Goal: Feedback & Contribution: Leave review/rating

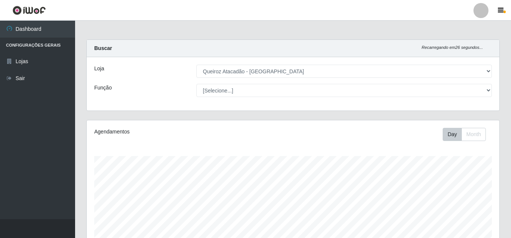
select select "225"
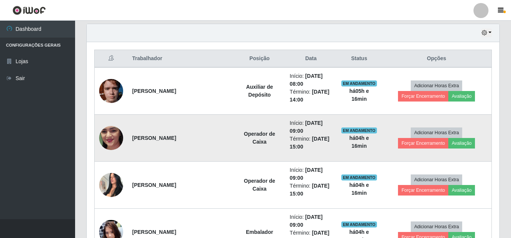
scroll to position [268, 0]
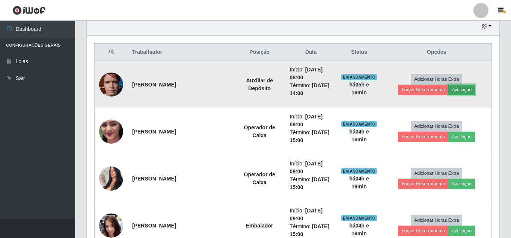
click at [464, 92] on button "Avaliação" at bounding box center [461, 89] width 27 height 11
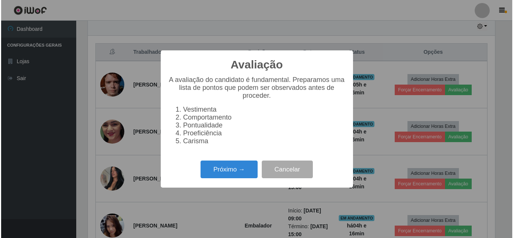
scroll to position [156, 409]
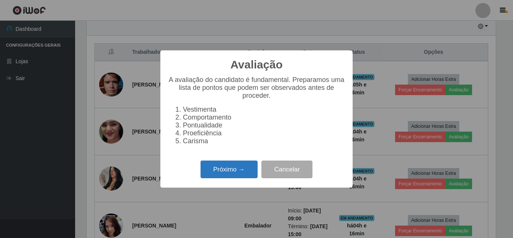
click at [220, 176] on button "Próximo →" at bounding box center [228, 169] width 57 height 18
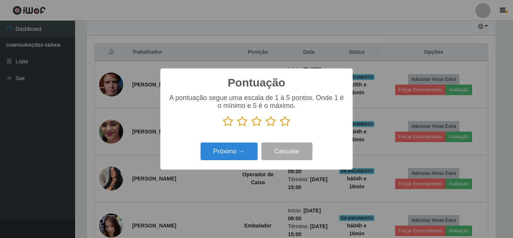
click at [286, 123] on icon at bounding box center [285, 121] width 11 height 11
click at [280, 127] on input "radio" at bounding box center [280, 127] width 0 height 0
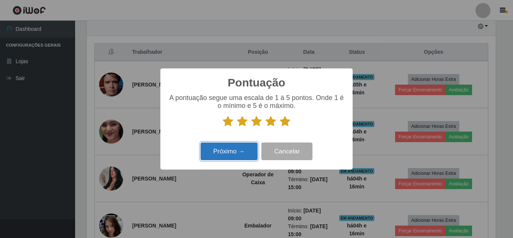
click at [216, 151] on button "Próximo →" at bounding box center [228, 151] width 57 height 18
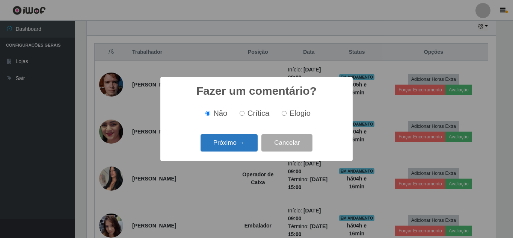
click at [226, 148] on button "Próximo →" at bounding box center [228, 143] width 57 height 18
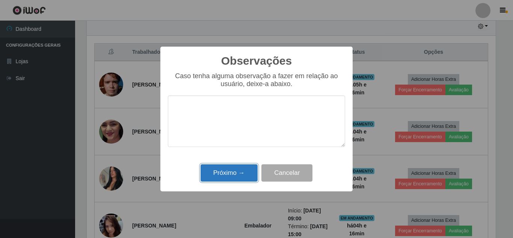
click at [230, 171] on button "Próximo →" at bounding box center [228, 173] width 57 height 18
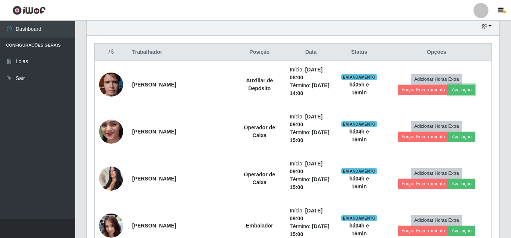
scroll to position [156, 412]
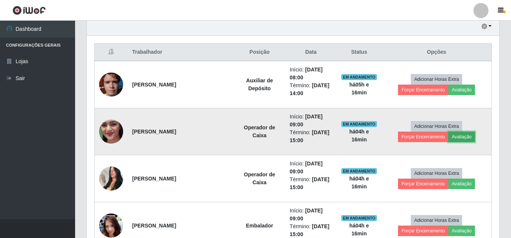
click at [463, 138] on button "Avaliação" at bounding box center [461, 136] width 27 height 11
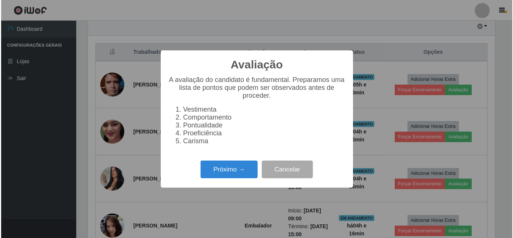
scroll to position [156, 409]
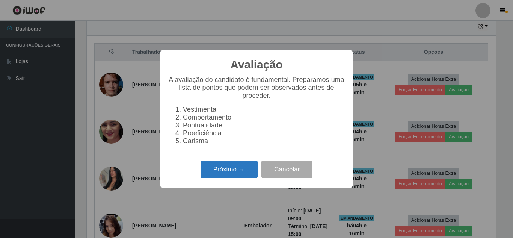
click at [244, 176] on button "Próximo →" at bounding box center [228, 169] width 57 height 18
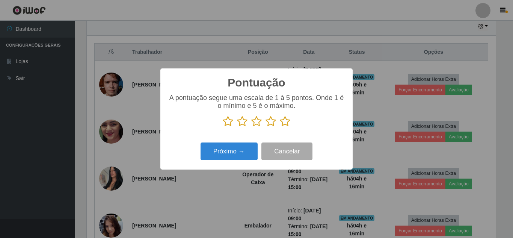
scroll to position [375084, 374831]
click at [284, 124] on icon at bounding box center [285, 121] width 11 height 11
click at [280, 127] on input "radio" at bounding box center [280, 127] width 0 height 0
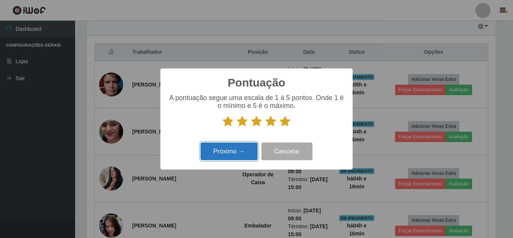
click at [245, 153] on button "Próximo →" at bounding box center [228, 151] width 57 height 18
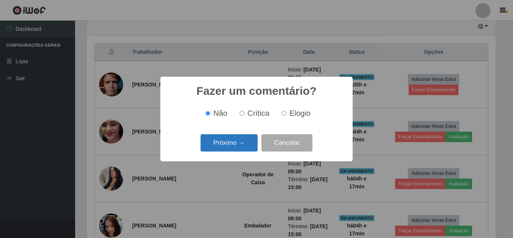
click at [245, 147] on button "Próximo →" at bounding box center [228, 143] width 57 height 18
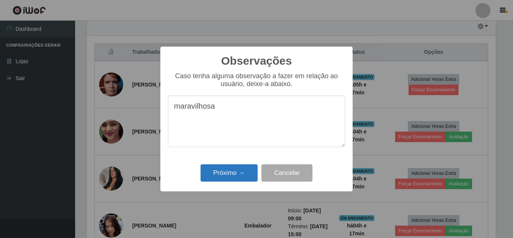
type textarea "maravilhosa"
click at [231, 171] on button "Próximo →" at bounding box center [228, 173] width 57 height 18
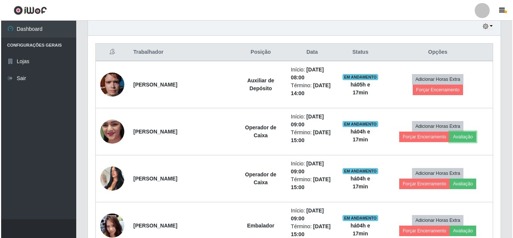
scroll to position [156, 412]
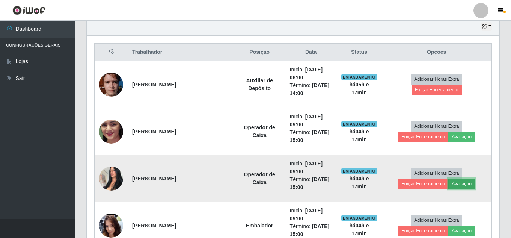
click at [464, 183] on button "Avaliação" at bounding box center [461, 183] width 27 height 11
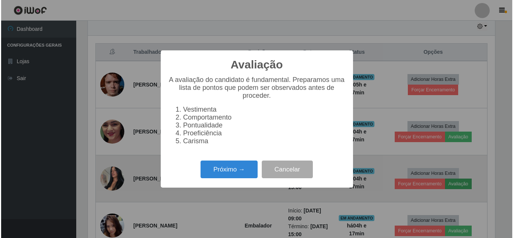
scroll to position [156, 409]
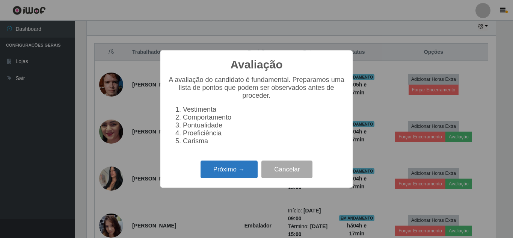
click at [230, 176] on button "Próximo →" at bounding box center [228, 169] width 57 height 18
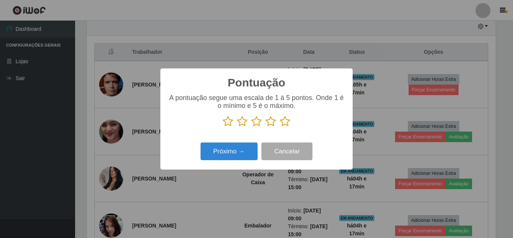
click at [286, 125] on icon at bounding box center [285, 121] width 11 height 11
click at [280, 127] on input "radio" at bounding box center [280, 127] width 0 height 0
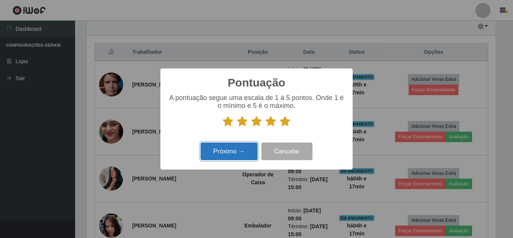
click at [228, 152] on button "Próximo →" at bounding box center [228, 151] width 57 height 18
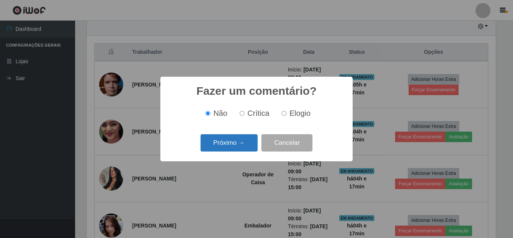
click at [236, 144] on button "Próximo →" at bounding box center [228, 143] width 57 height 18
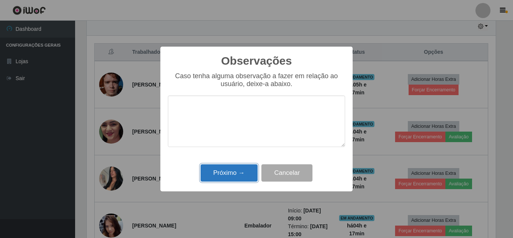
click at [235, 173] on button "Próximo →" at bounding box center [228, 173] width 57 height 18
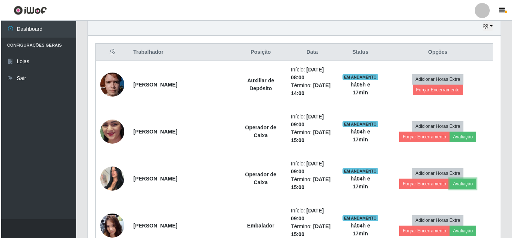
scroll to position [156, 412]
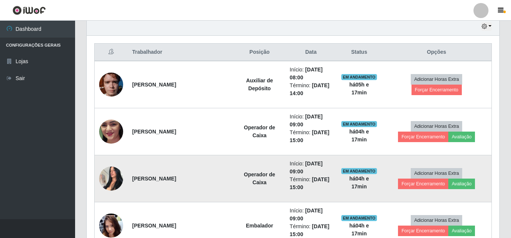
click at [110, 180] on img at bounding box center [111, 178] width 24 height 32
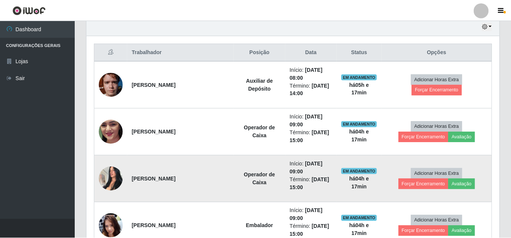
scroll to position [156, 409]
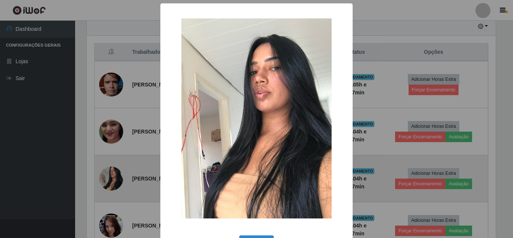
click at [110, 180] on div "× OK Cancel" at bounding box center [256, 119] width 513 height 238
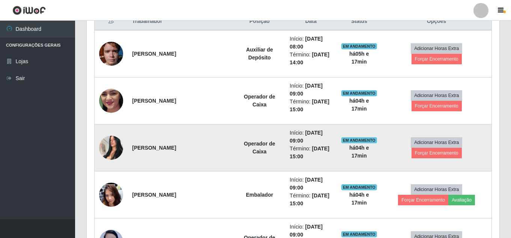
scroll to position [305, 0]
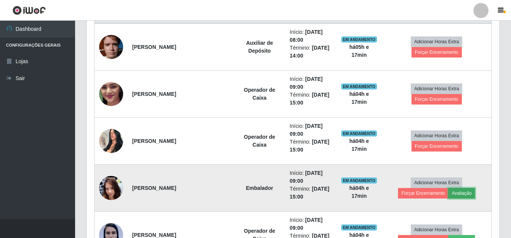
click at [466, 196] on button "Avaliação" at bounding box center [461, 193] width 27 height 11
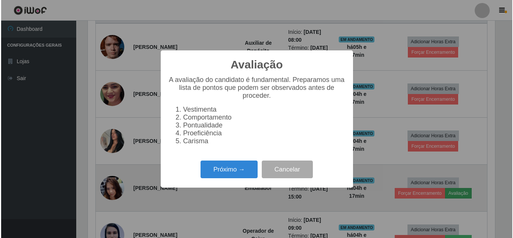
scroll to position [156, 409]
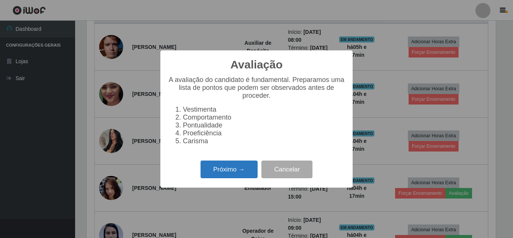
click at [238, 178] on button "Próximo →" at bounding box center [228, 169] width 57 height 18
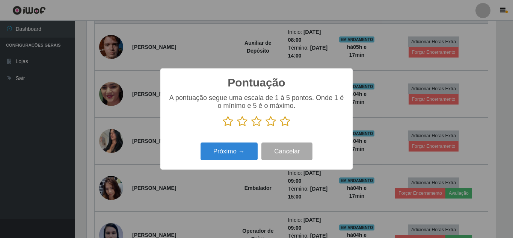
click at [284, 123] on icon at bounding box center [285, 121] width 11 height 11
click at [280, 127] on input "radio" at bounding box center [280, 127] width 0 height 0
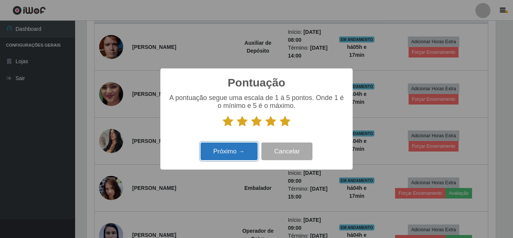
click at [222, 156] on button "Próximo →" at bounding box center [228, 151] width 57 height 18
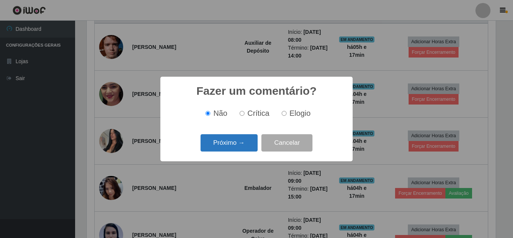
click at [236, 145] on button "Próximo →" at bounding box center [228, 143] width 57 height 18
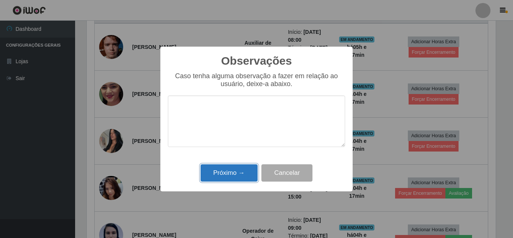
click at [232, 174] on button "Próximo →" at bounding box center [228, 173] width 57 height 18
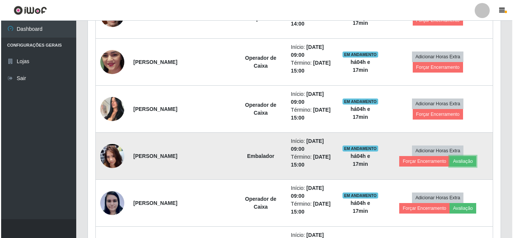
scroll to position [380, 0]
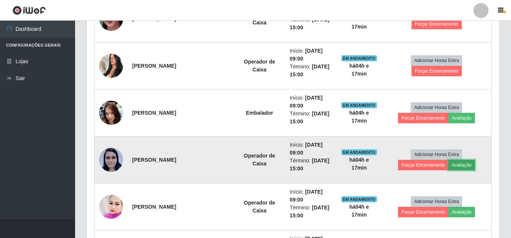
click at [468, 166] on button "Avaliação" at bounding box center [461, 164] width 27 height 11
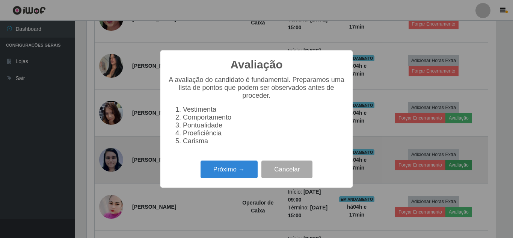
scroll to position [156, 409]
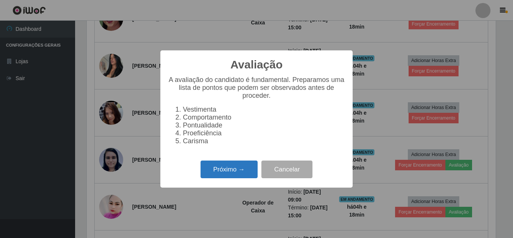
click at [233, 175] on button "Próximo →" at bounding box center [228, 169] width 57 height 18
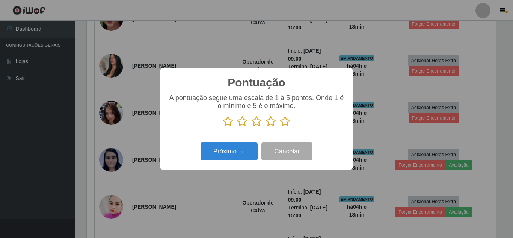
click at [289, 123] on icon at bounding box center [285, 121] width 11 height 11
click at [280, 127] on input "radio" at bounding box center [280, 127] width 0 height 0
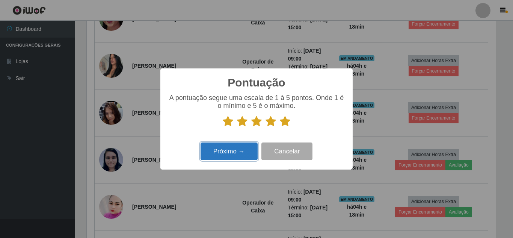
click at [231, 153] on button "Próximo →" at bounding box center [228, 151] width 57 height 18
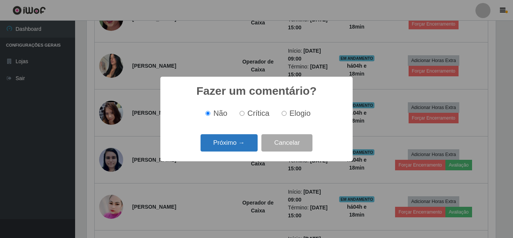
click at [232, 147] on button "Próximo →" at bounding box center [228, 143] width 57 height 18
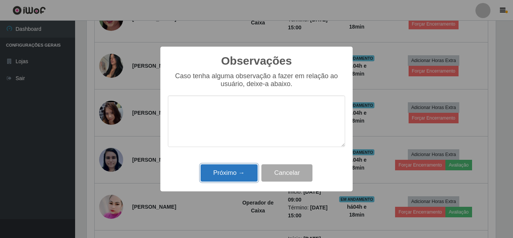
click at [240, 175] on button "Próximo →" at bounding box center [228, 173] width 57 height 18
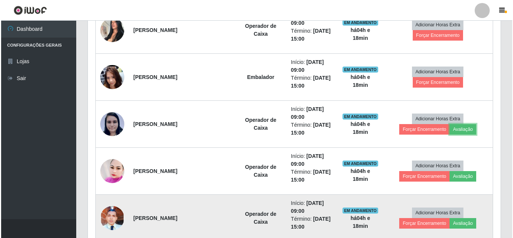
scroll to position [493, 0]
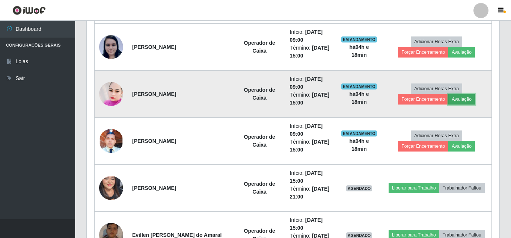
click at [471, 98] on button "Avaliação" at bounding box center [461, 99] width 27 height 11
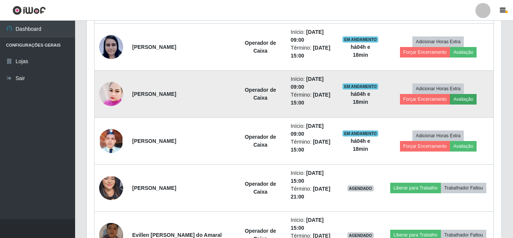
scroll to position [156, 409]
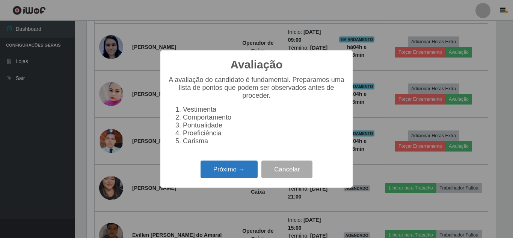
click at [227, 178] on button "Próximo →" at bounding box center [228, 169] width 57 height 18
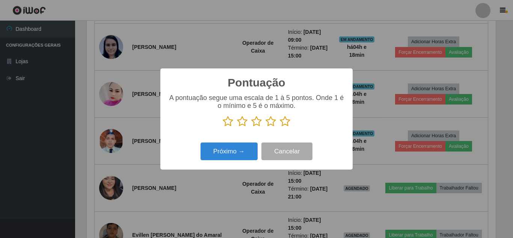
click at [287, 125] on icon at bounding box center [285, 121] width 11 height 11
click at [280, 127] on input "radio" at bounding box center [280, 127] width 0 height 0
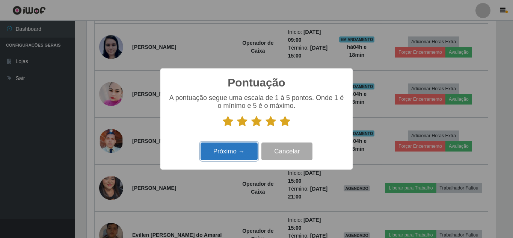
click at [232, 150] on button "Próximo →" at bounding box center [228, 151] width 57 height 18
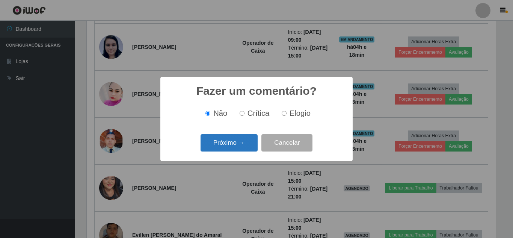
click at [234, 146] on button "Próximo →" at bounding box center [228, 143] width 57 height 18
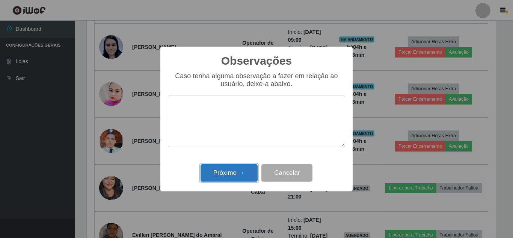
click at [231, 177] on button "Próximo →" at bounding box center [228, 173] width 57 height 18
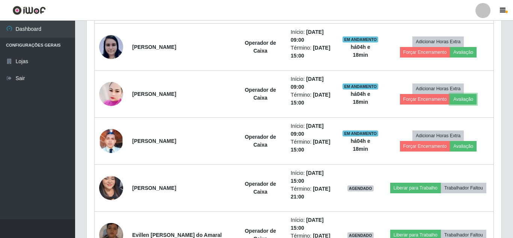
scroll to position [156, 412]
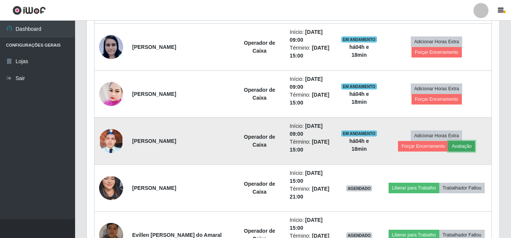
click at [467, 148] on button "Avaliação" at bounding box center [461, 146] width 27 height 11
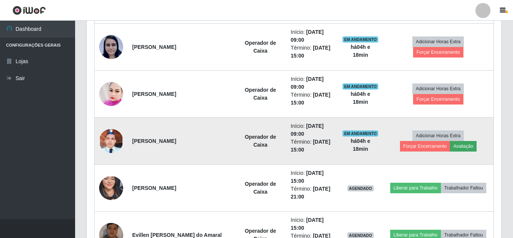
scroll to position [156, 409]
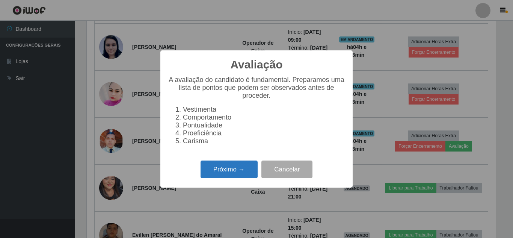
click at [230, 172] on button "Próximo →" at bounding box center [228, 169] width 57 height 18
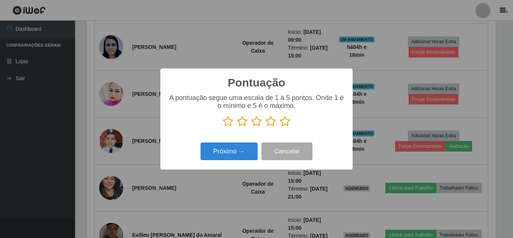
click at [285, 124] on icon at bounding box center [285, 121] width 11 height 11
click at [280, 127] on input "radio" at bounding box center [280, 127] width 0 height 0
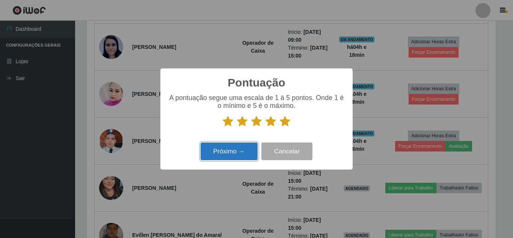
click at [233, 152] on button "Próximo →" at bounding box center [228, 151] width 57 height 18
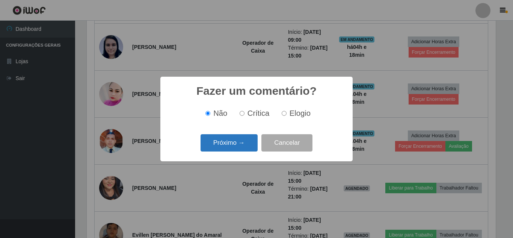
click at [238, 145] on button "Próximo →" at bounding box center [228, 143] width 57 height 18
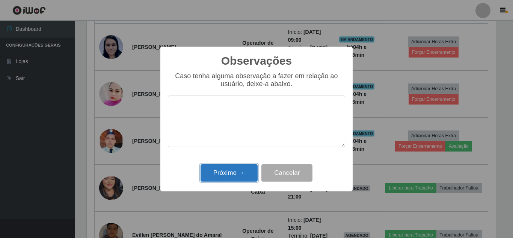
click at [238, 171] on button "Próximo →" at bounding box center [228, 173] width 57 height 18
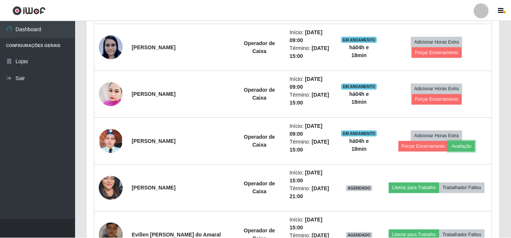
scroll to position [156, 412]
